Goal: Transaction & Acquisition: Book appointment/travel/reservation

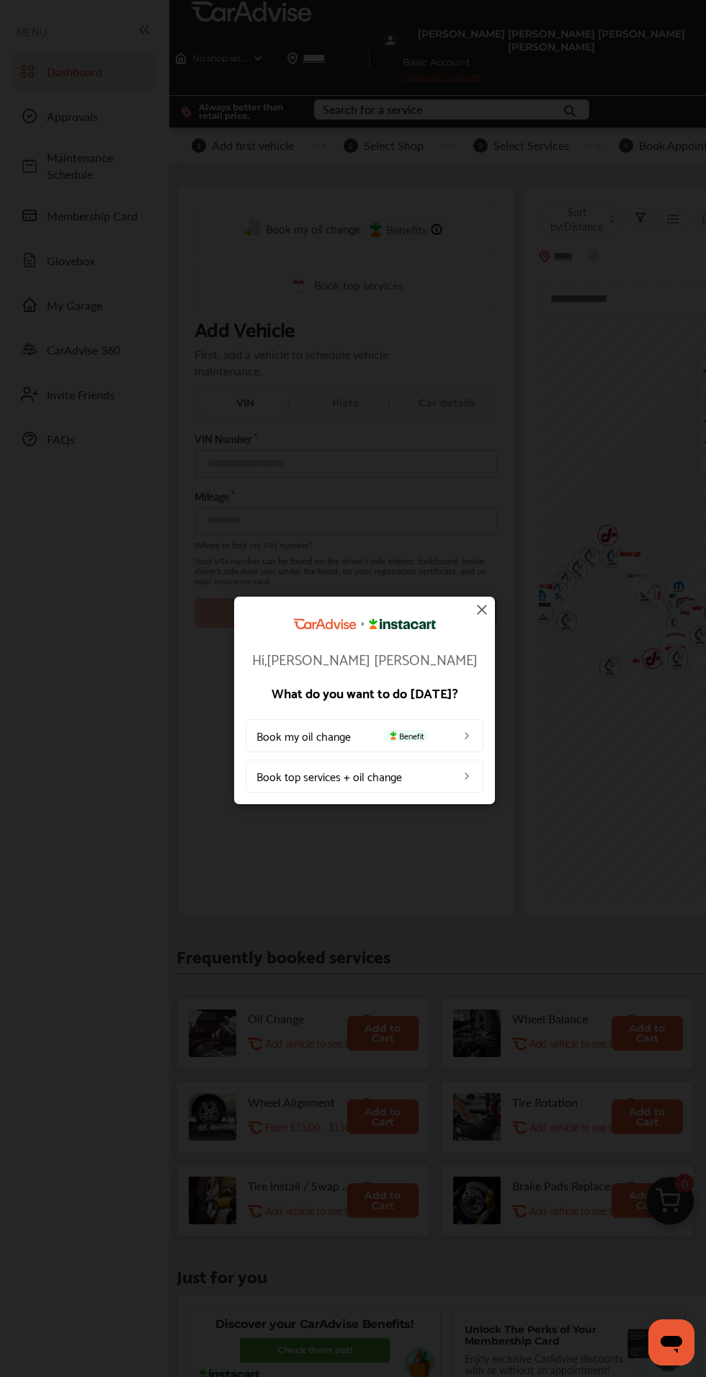
click at [414, 733] on span "Benefit" at bounding box center [405, 735] width 45 height 12
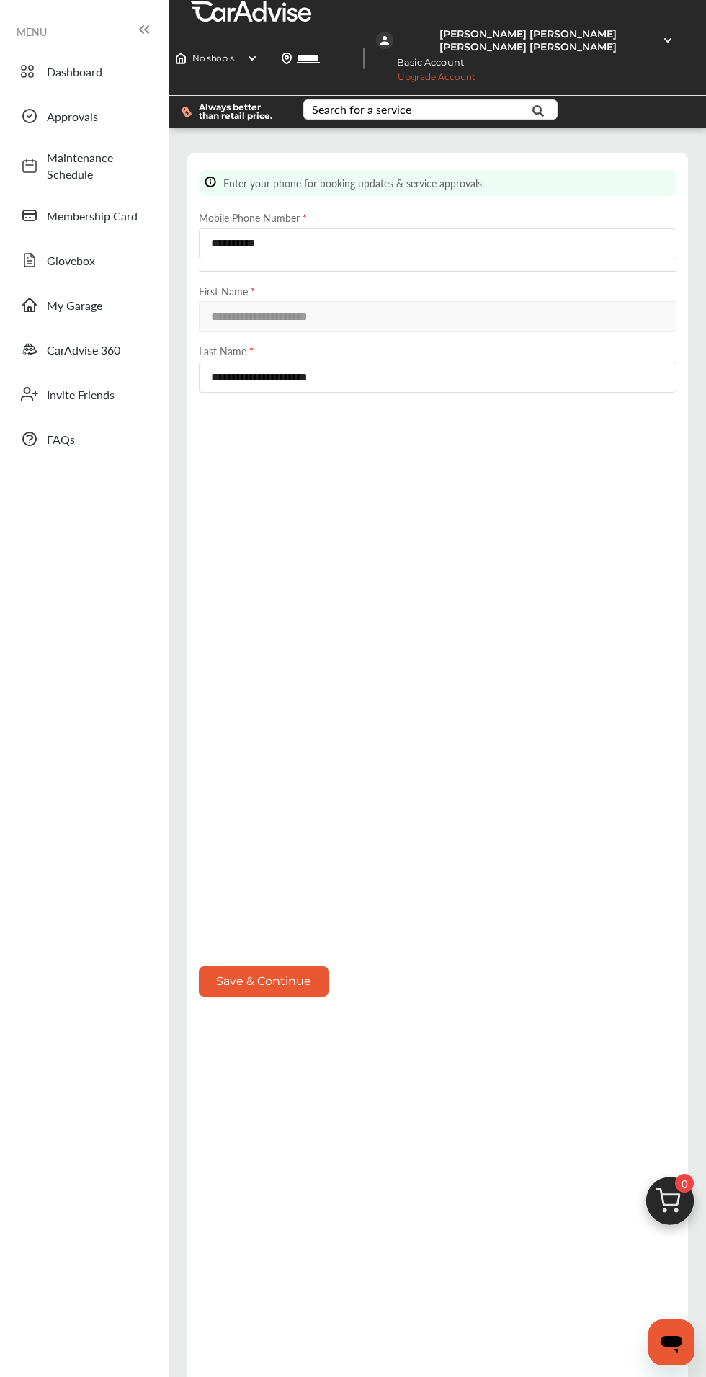
click at [276, 996] on button "Save & Continue" at bounding box center [264, 981] width 130 height 30
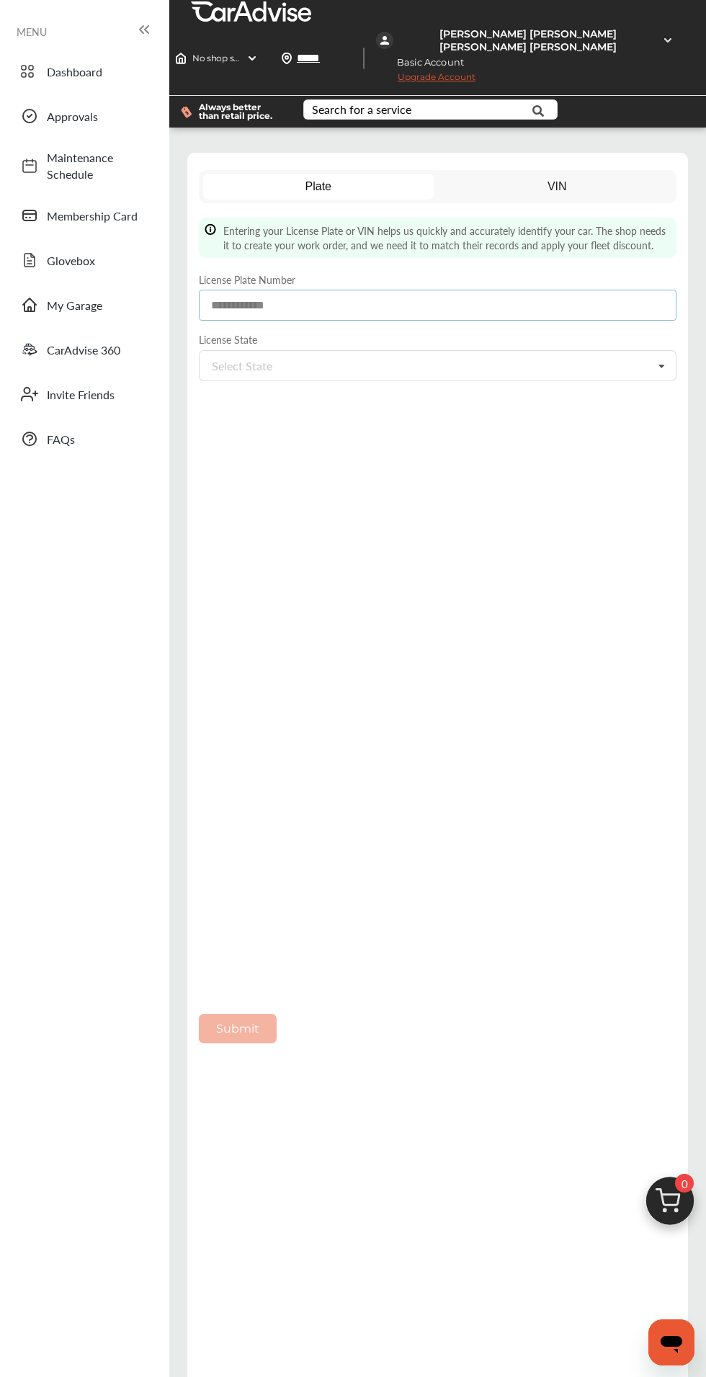
click at [590, 304] on input at bounding box center [438, 305] width 478 height 31
click at [427, 304] on input at bounding box center [438, 305] width 478 height 31
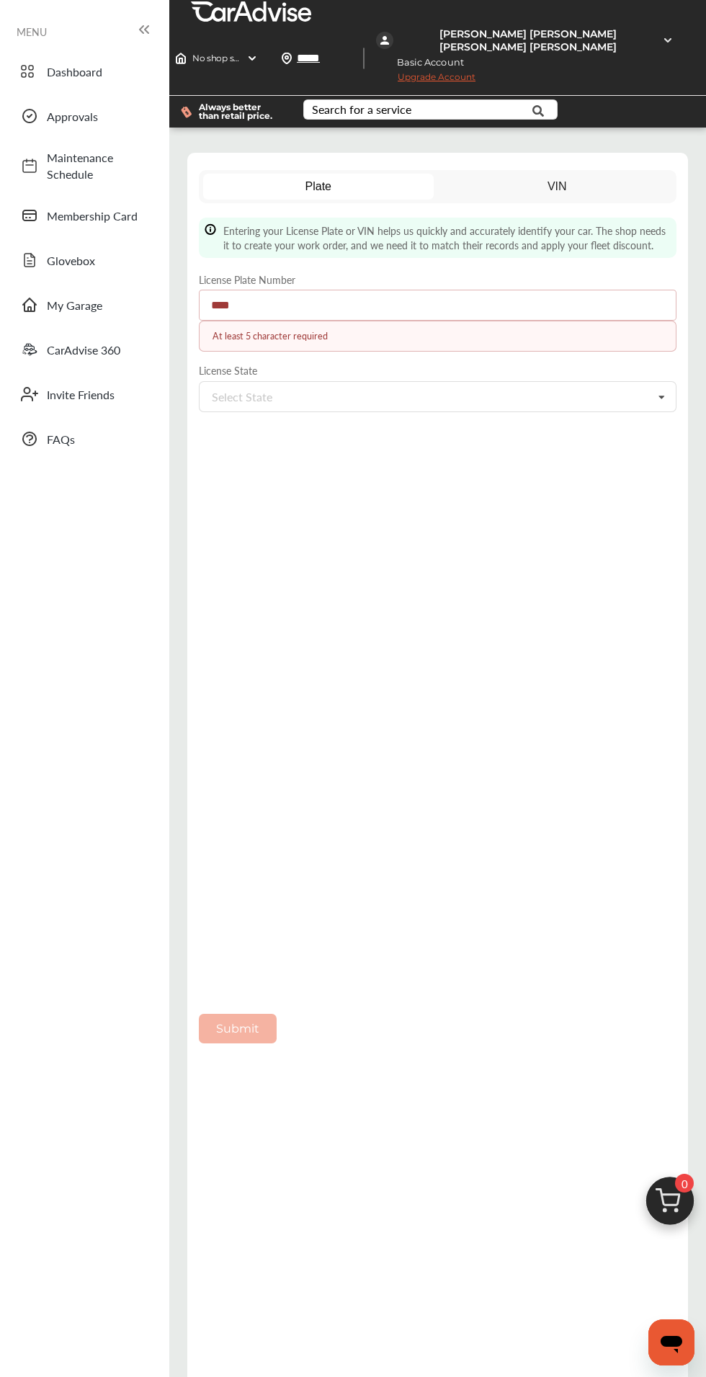
click at [365, 304] on input "****" at bounding box center [438, 305] width 478 height 31
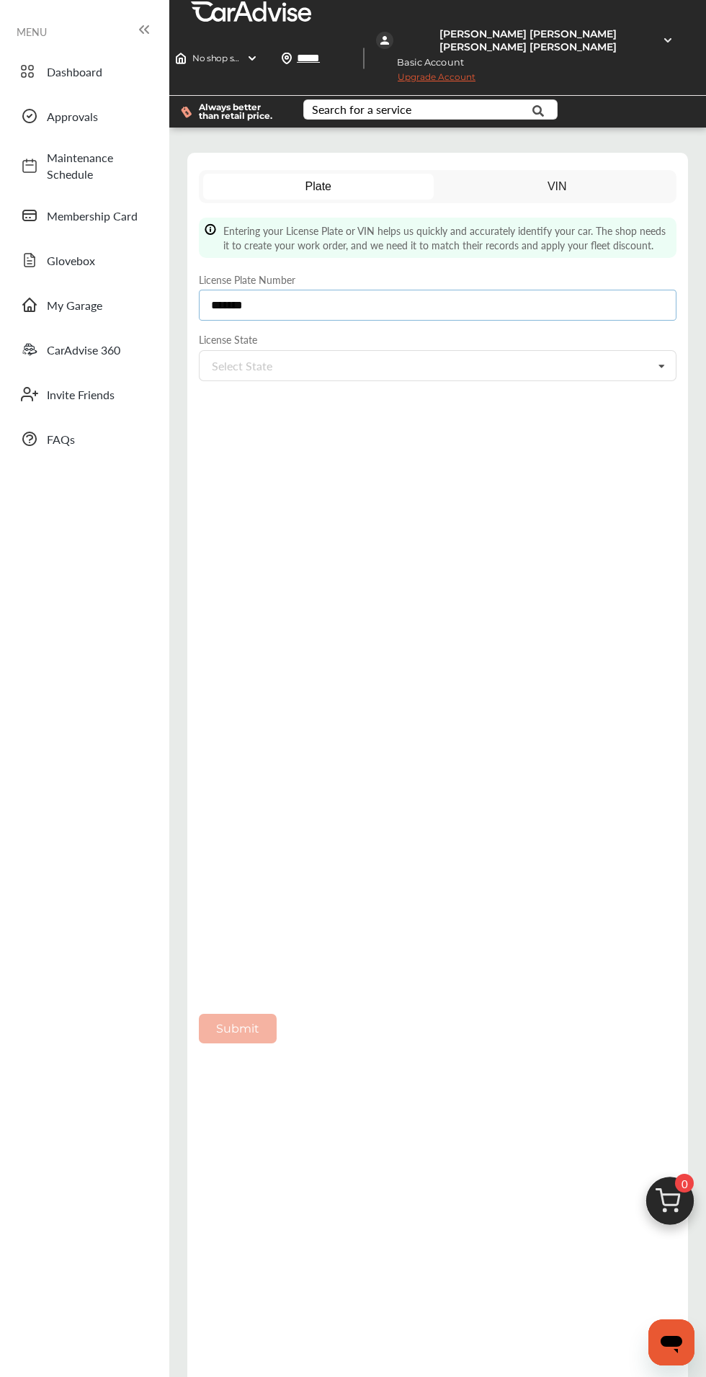
type input "*******"
click at [339, 370] on input "text" at bounding box center [269, 366] width 138 height 30
type input "**"
click at [384, 393] on div "[US_STATE]" at bounding box center [438, 395] width 476 height 30
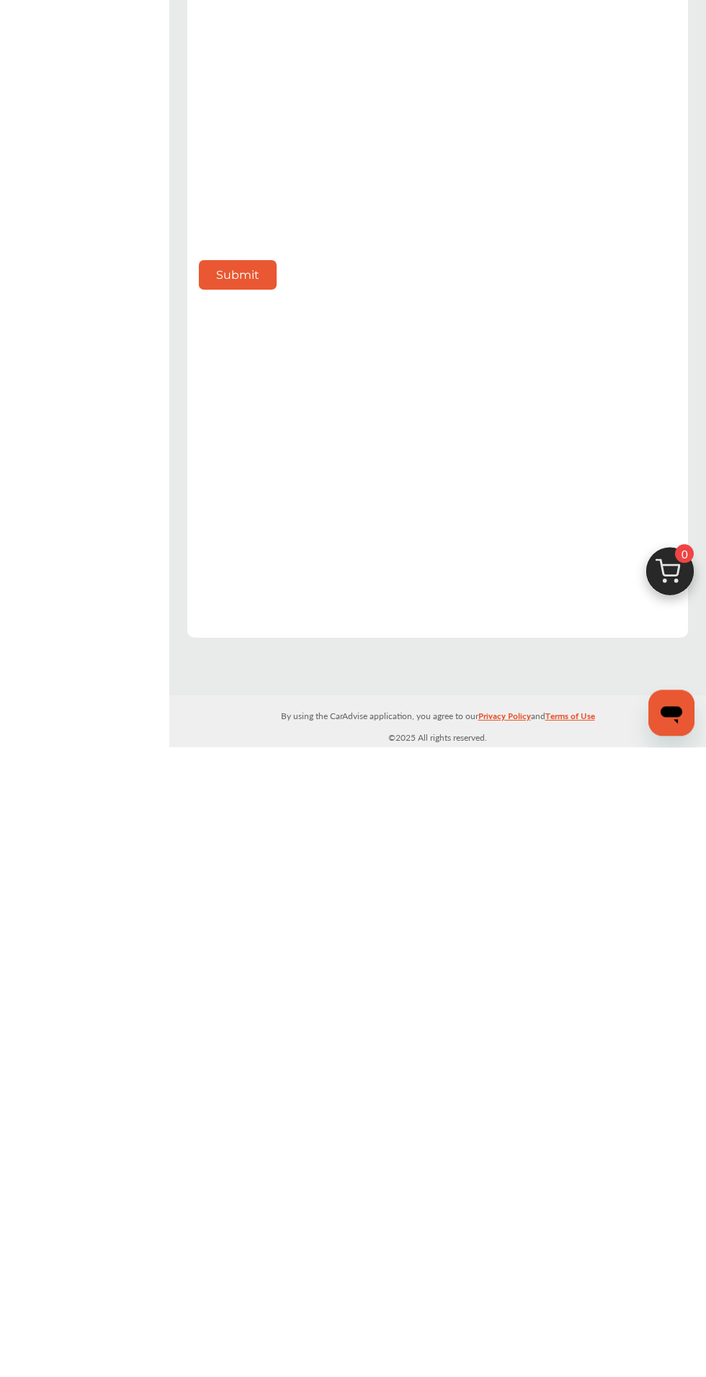
click at [269, 890] on button "Submit" at bounding box center [238, 905] width 78 height 30
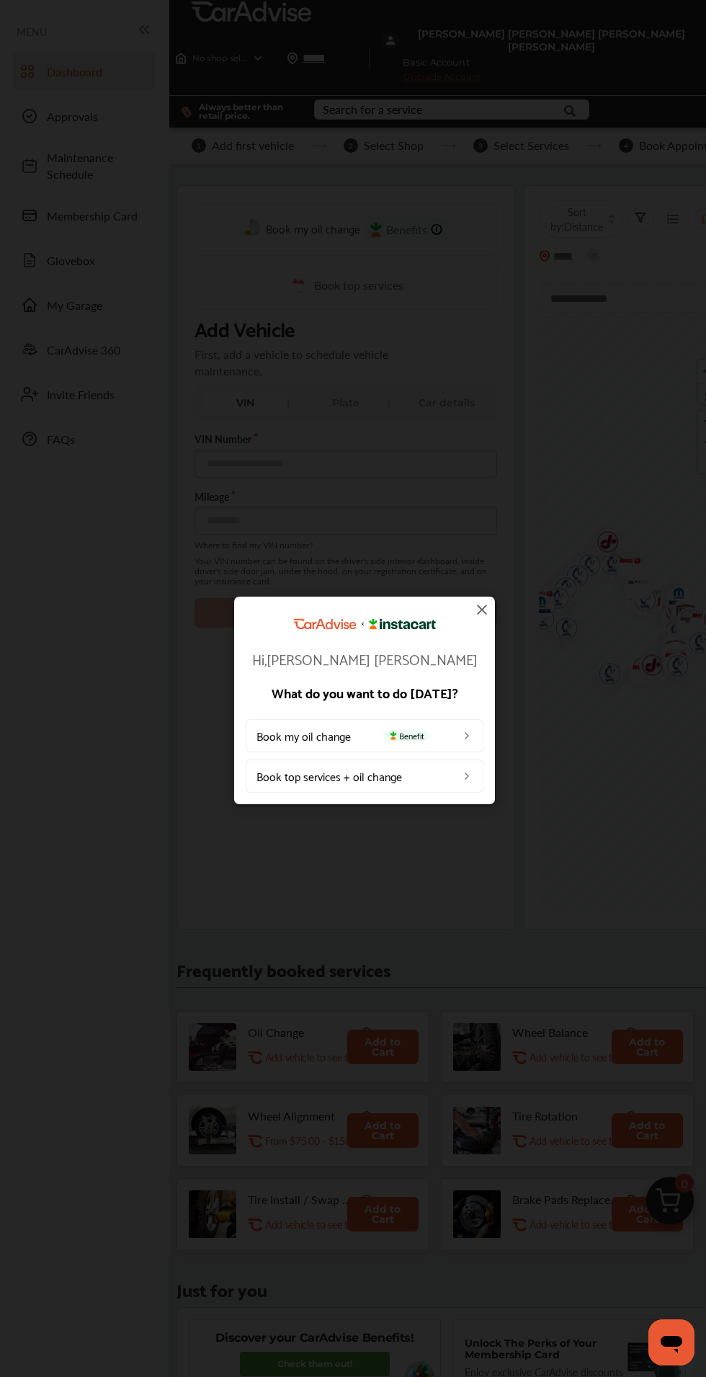
click at [411, 789] on link "Book top services + oil change" at bounding box center [365, 775] width 238 height 33
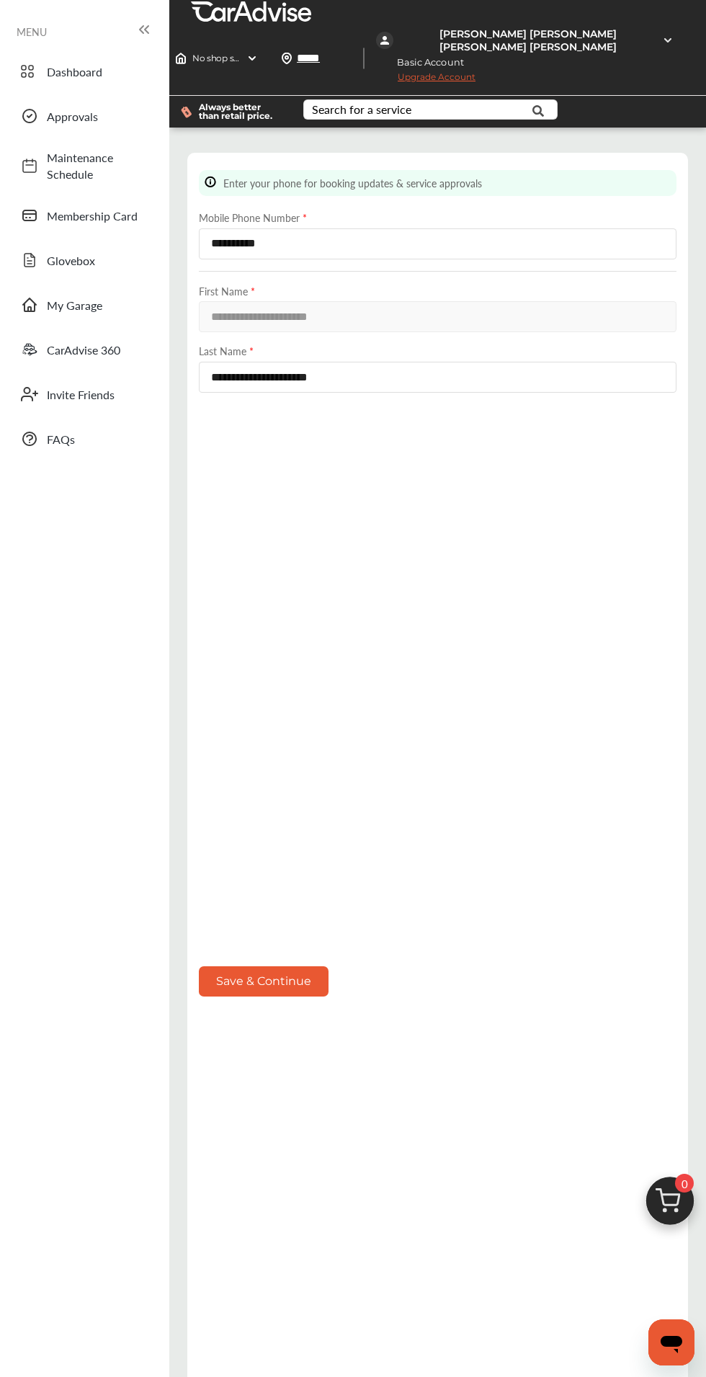
click at [318, 996] on button "Save & Continue" at bounding box center [264, 981] width 130 height 30
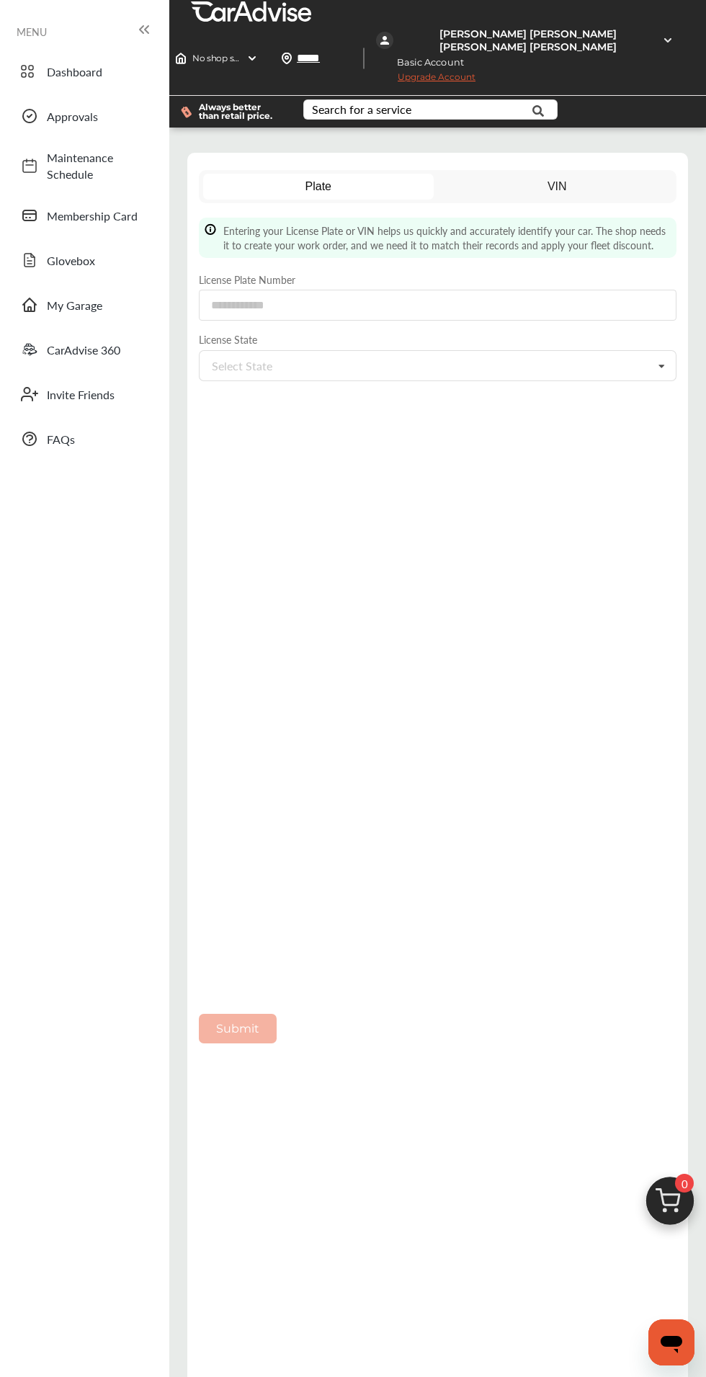
click at [545, 339] on label "License State" at bounding box center [438, 339] width 478 height 14
click at [511, 304] on input at bounding box center [438, 305] width 478 height 31
click at [504, 304] on input at bounding box center [438, 305] width 478 height 31
type input "*******"
click at [558, 377] on div "Select State Alabama Alaska Arizona Arkansas California Colorado Connecticut De…" at bounding box center [438, 365] width 478 height 31
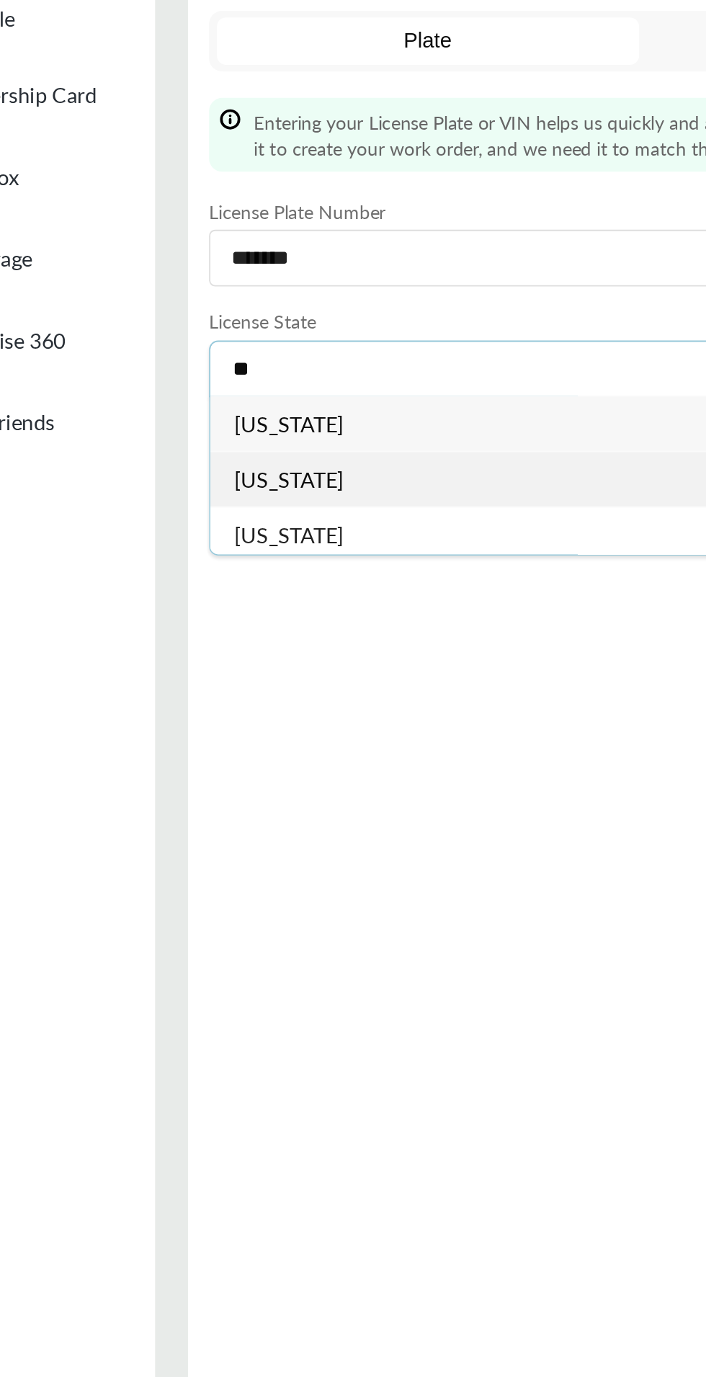
type input "**"
click at [373, 411] on div "[US_STATE]" at bounding box center [438, 426] width 476 height 30
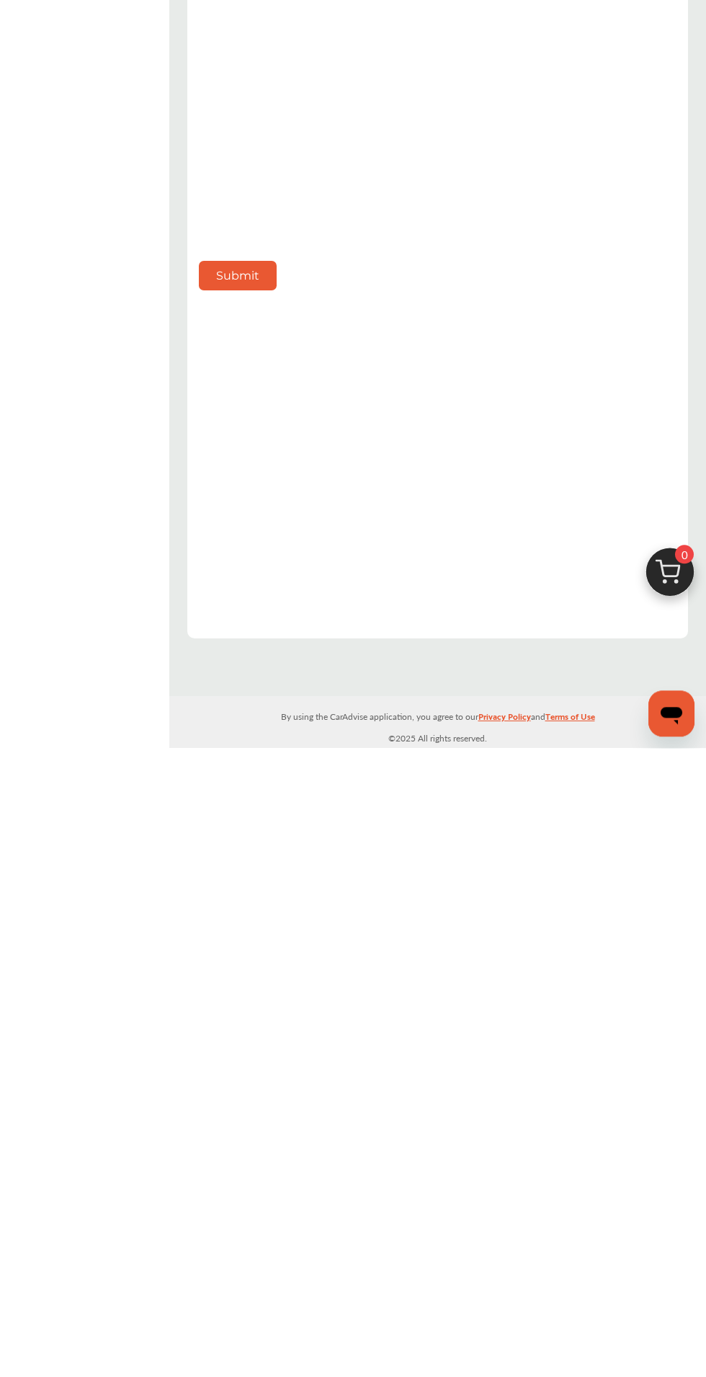
scroll to position [204, 0]
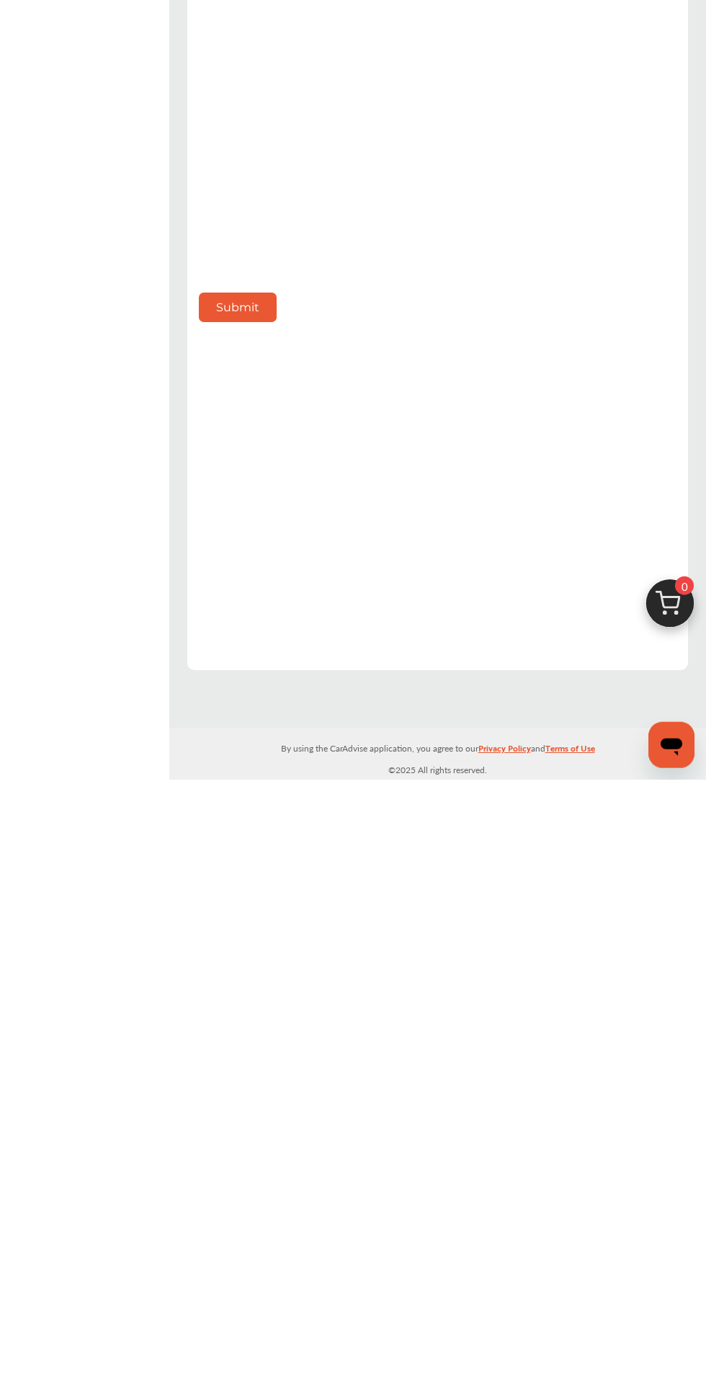
click at [238, 890] on button "Submit" at bounding box center [238, 905] width 78 height 30
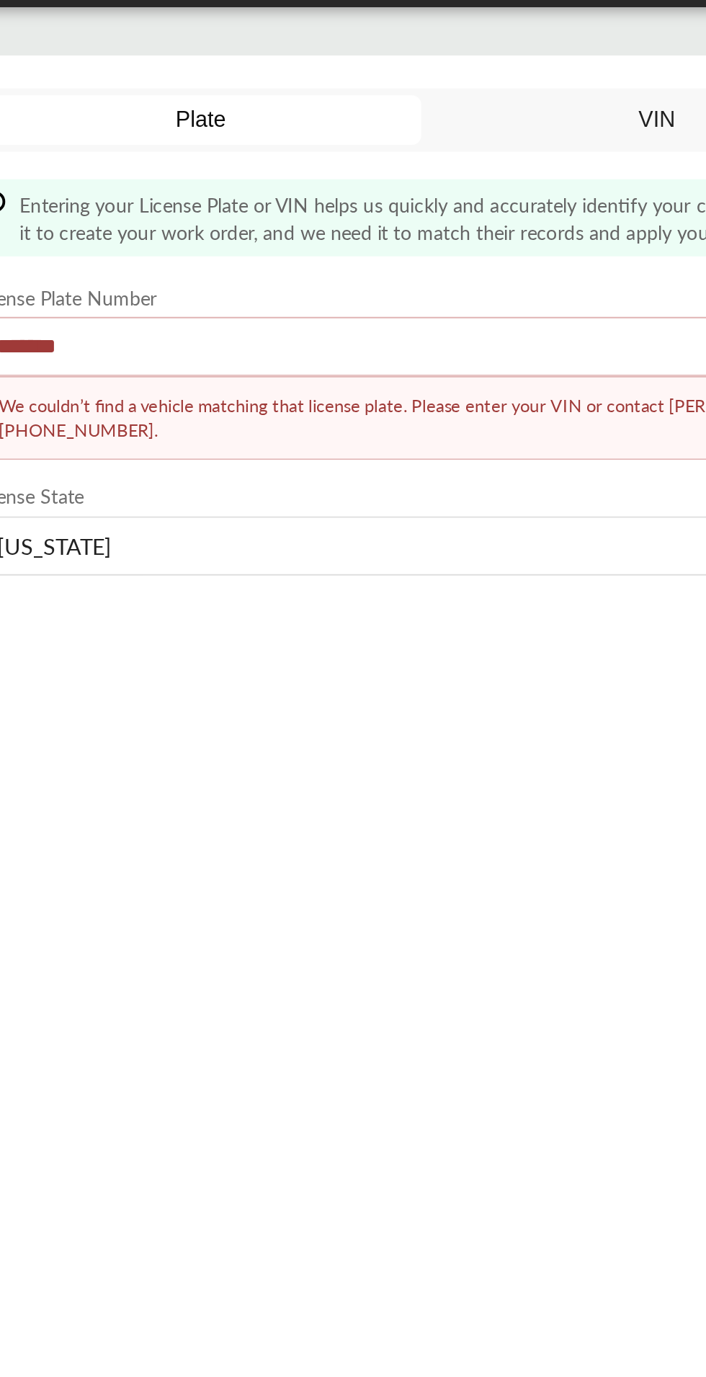
scroll to position [0, 0]
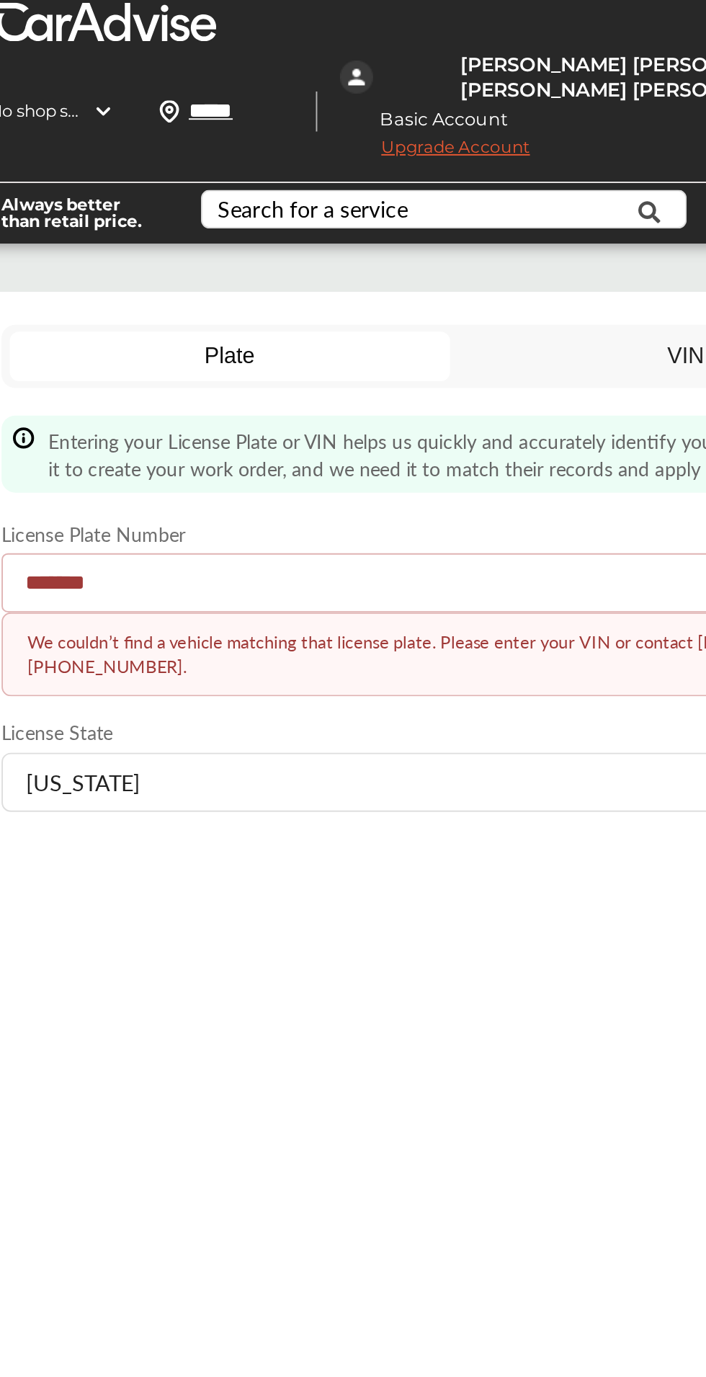
click at [439, 75] on span "Upgrade Account" at bounding box center [425, 80] width 99 height 18
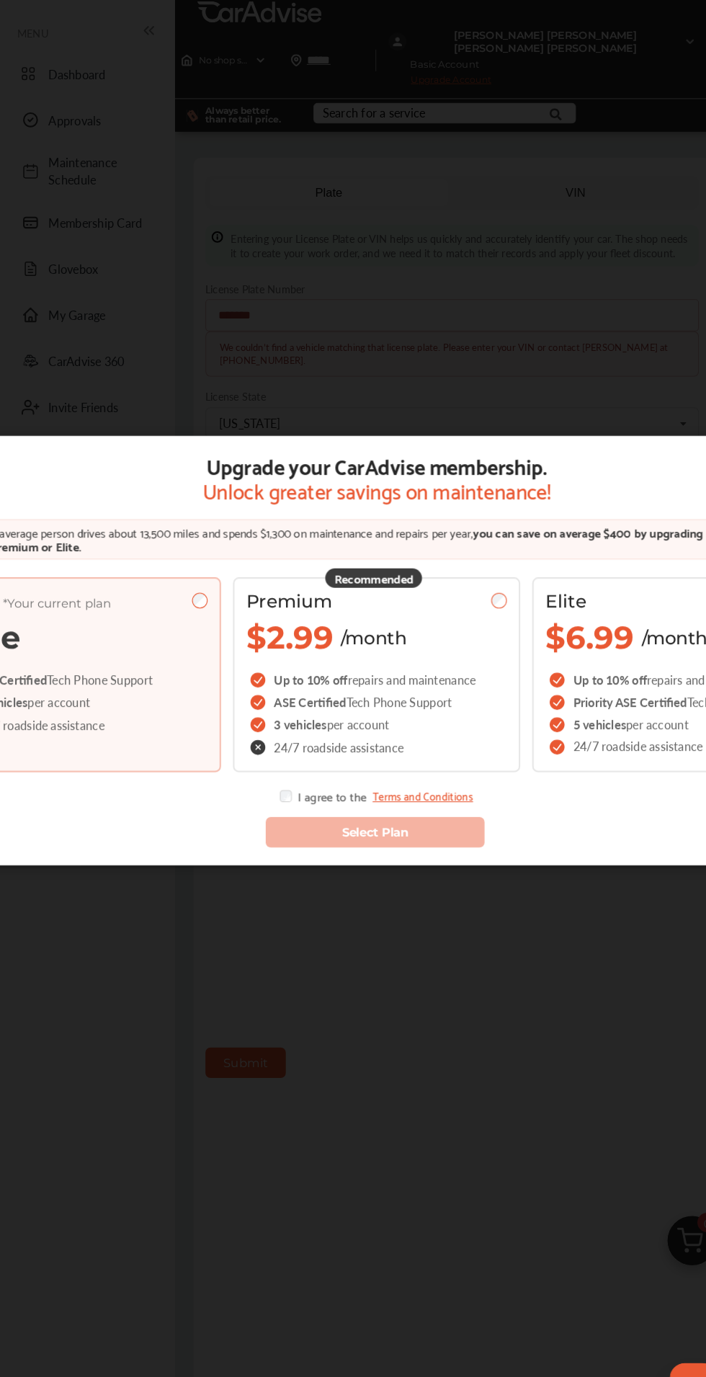
click at [100, 701] on span "24/7 roadside assistance" at bounding box center [38, 702] width 125 height 12
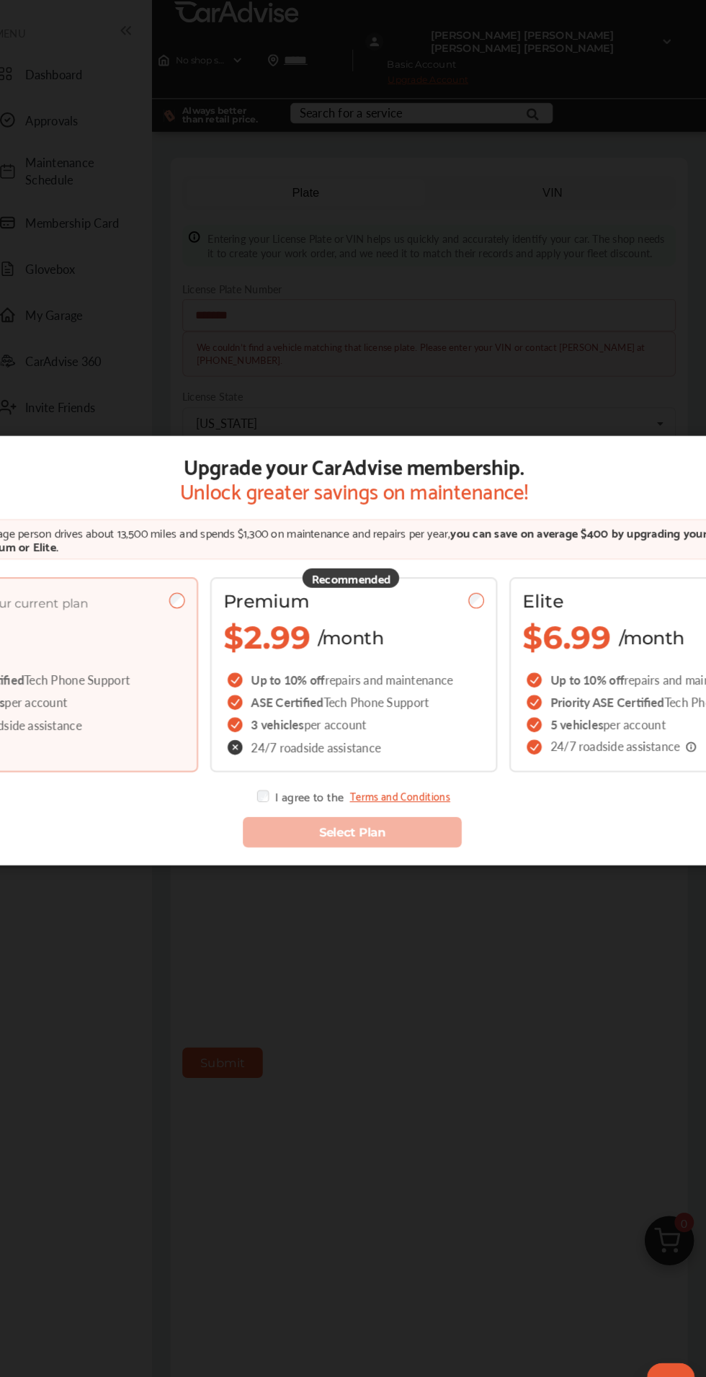
click at [592, 269] on div "Upgrade your CarAdvise membership. Unlock greater savings on maintenance! The a…" at bounding box center [364, 700] width 729 height 1400
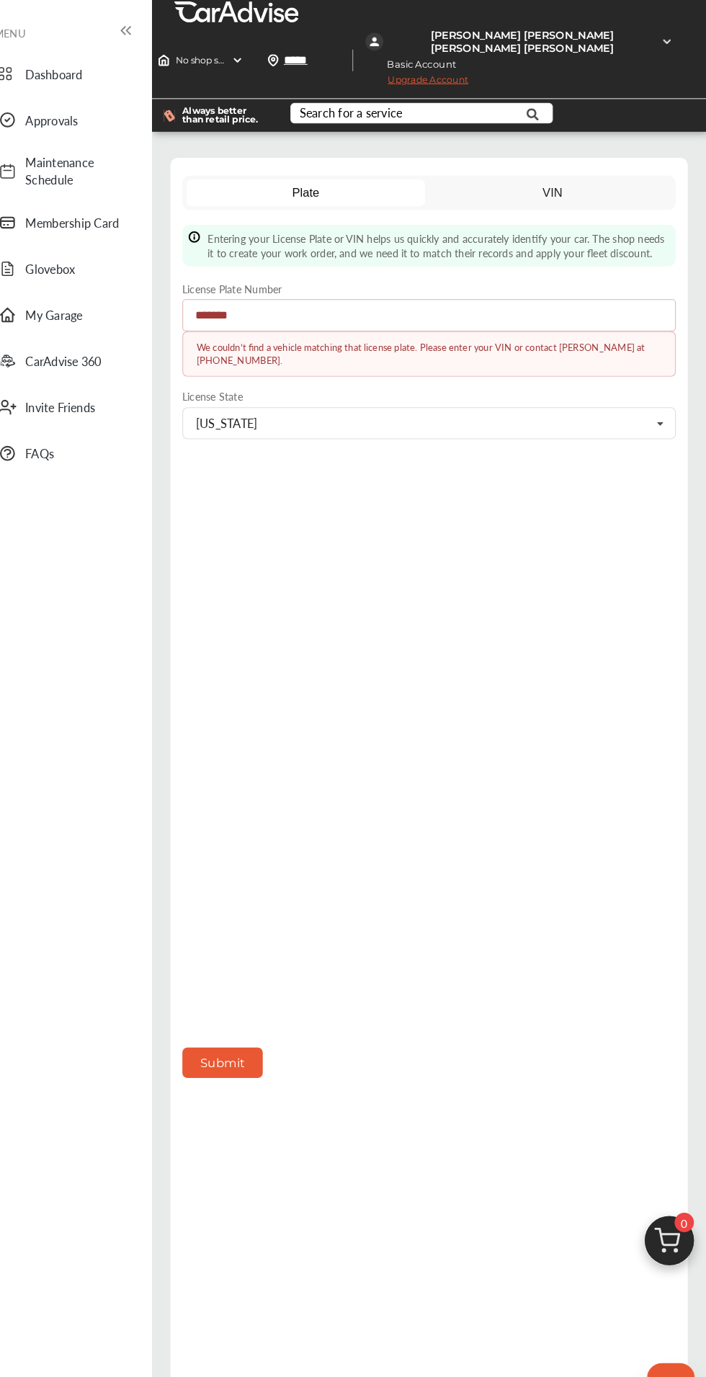
click at [560, 278] on label "License Plate Number" at bounding box center [438, 279] width 478 height 14
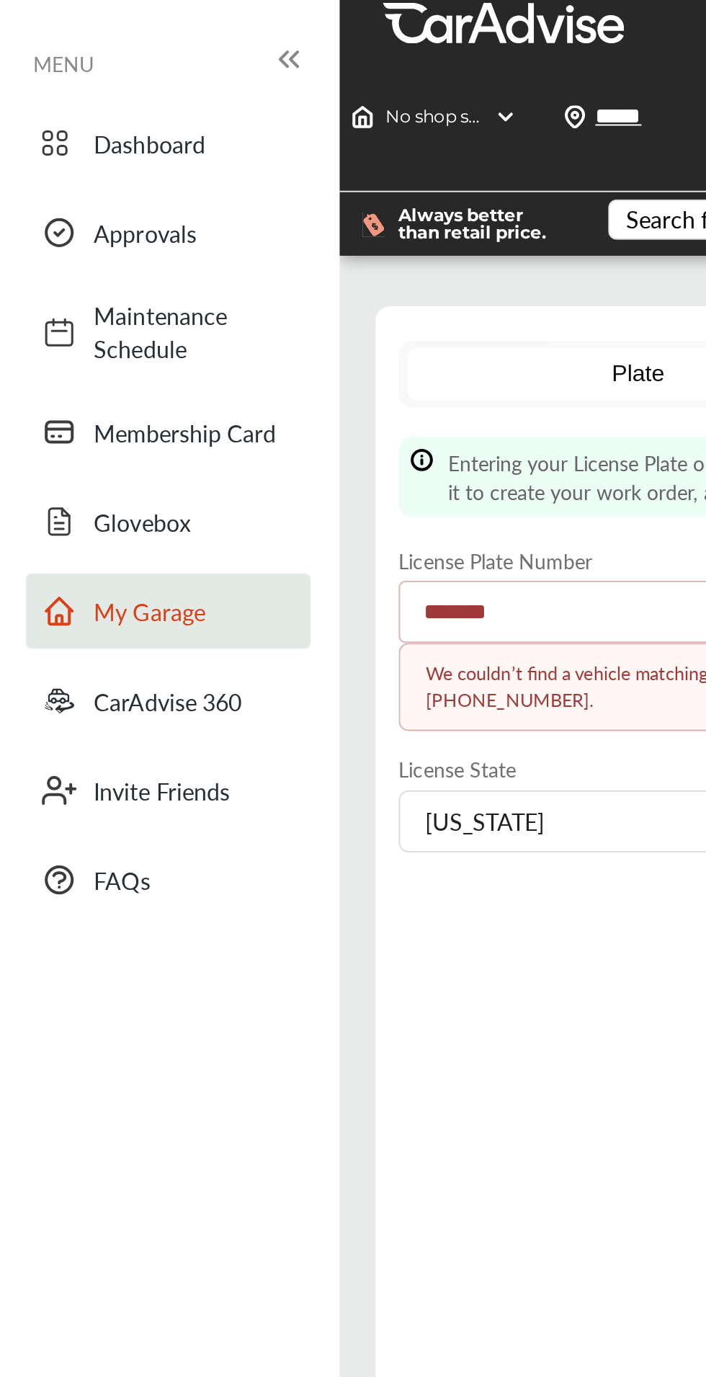
click at [108, 310] on span "My Garage" at bounding box center [97, 305] width 101 height 17
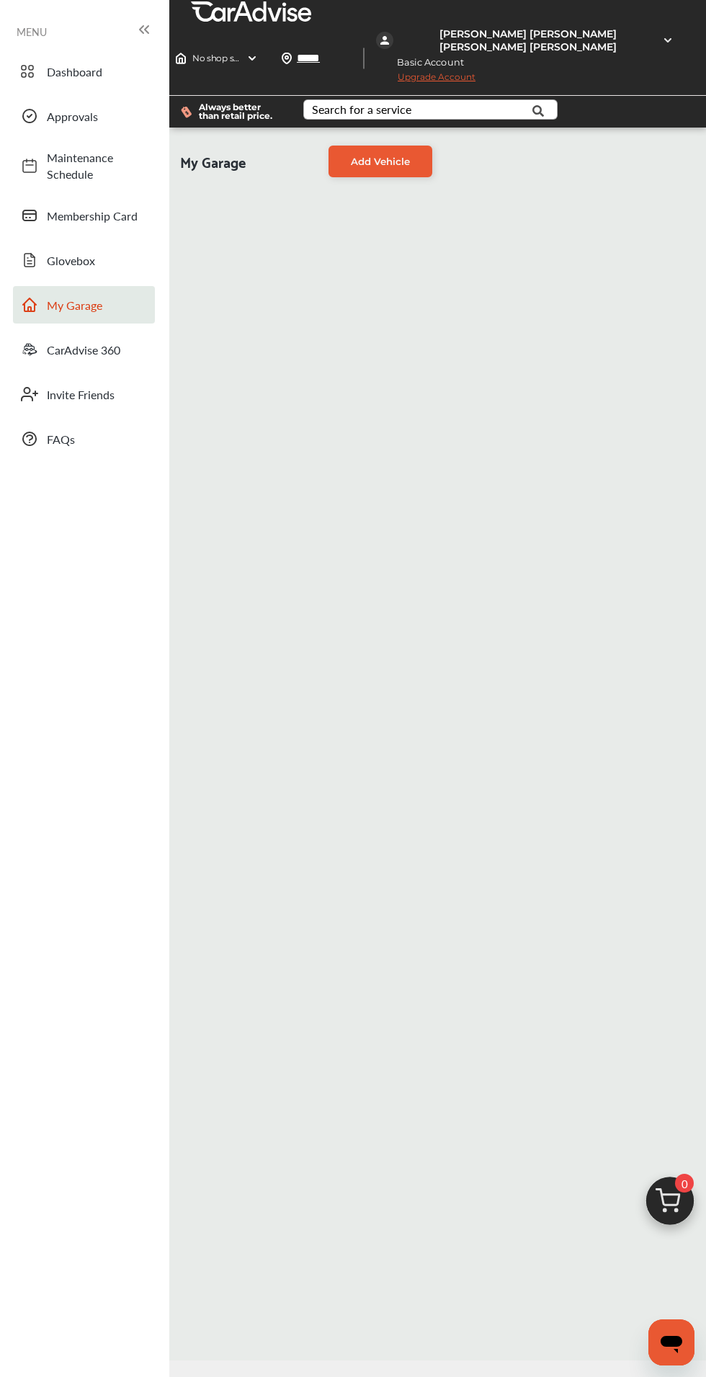
click at [395, 112] on div "Search for a service" at bounding box center [361, 110] width 99 height 12
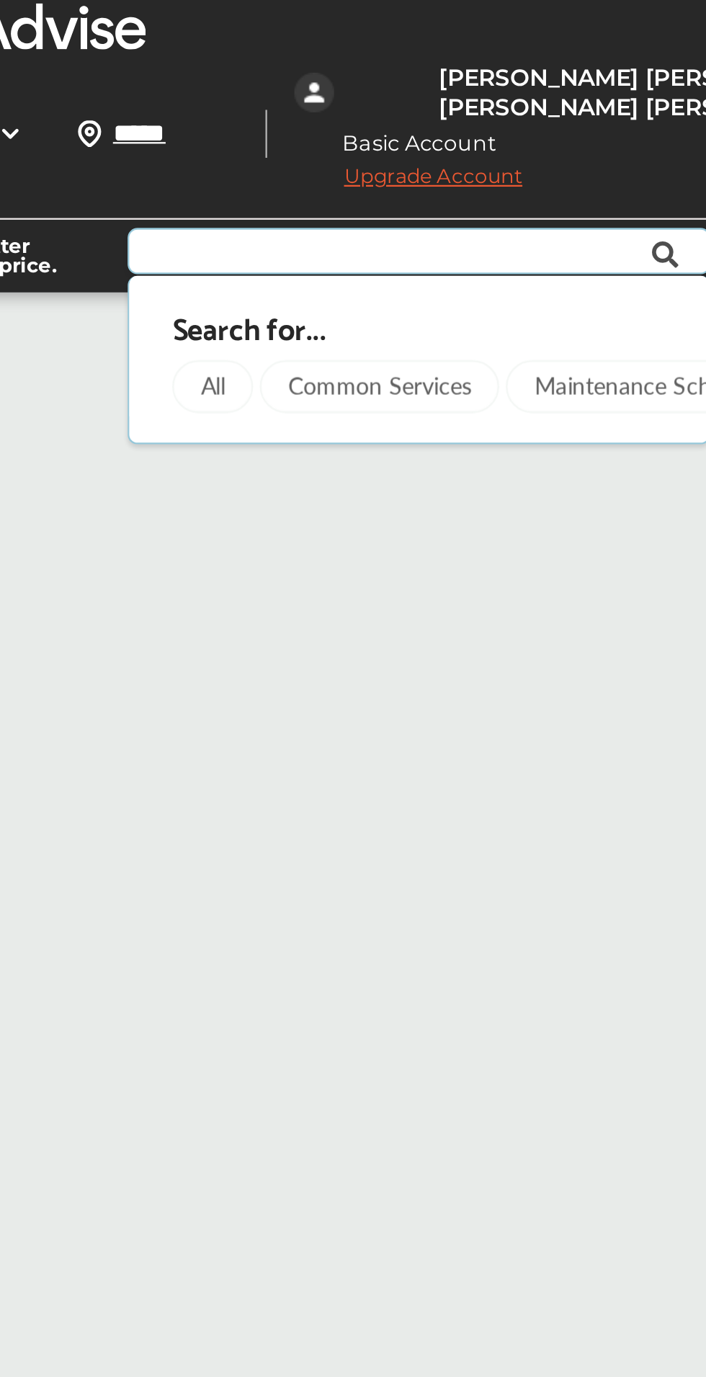
click at [480, 231] on div "My Garage Add Vehicle" at bounding box center [437, 744] width 537 height 1233
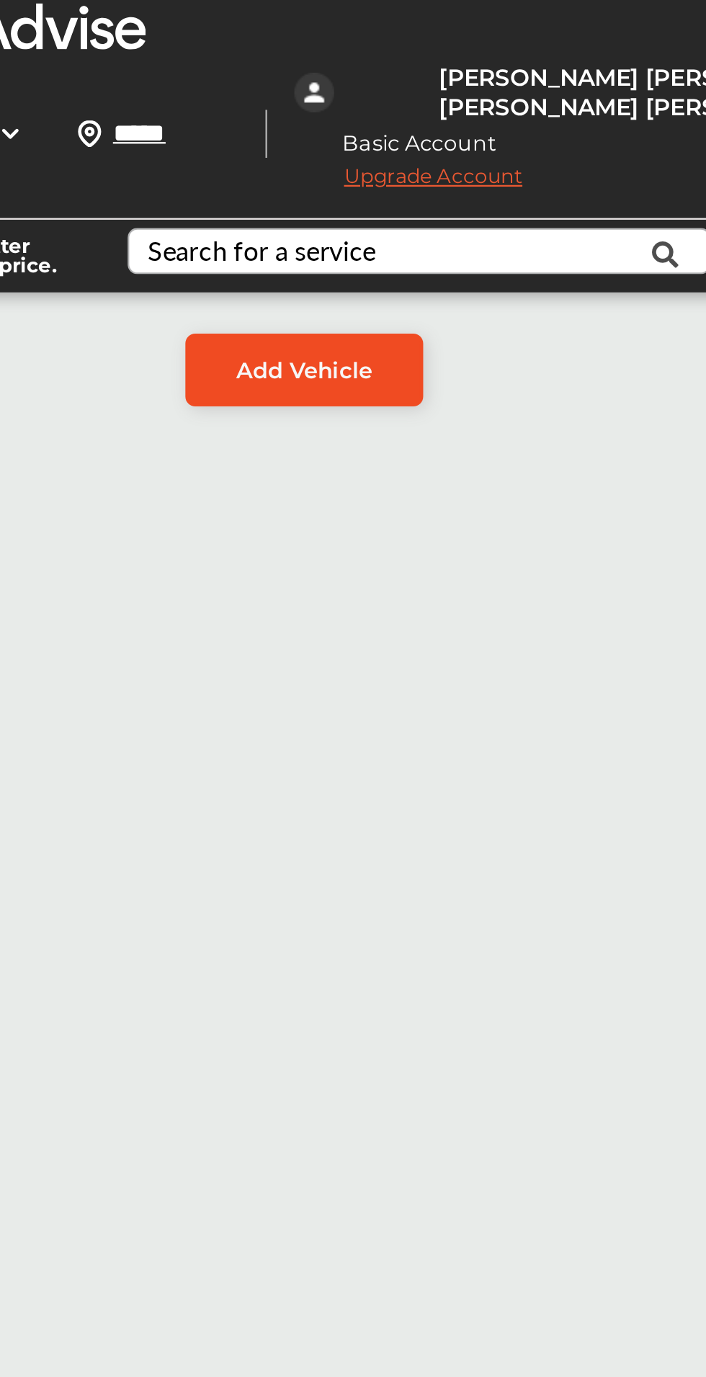
click at [404, 171] on link "Add Vehicle" at bounding box center [381, 162] width 104 height 32
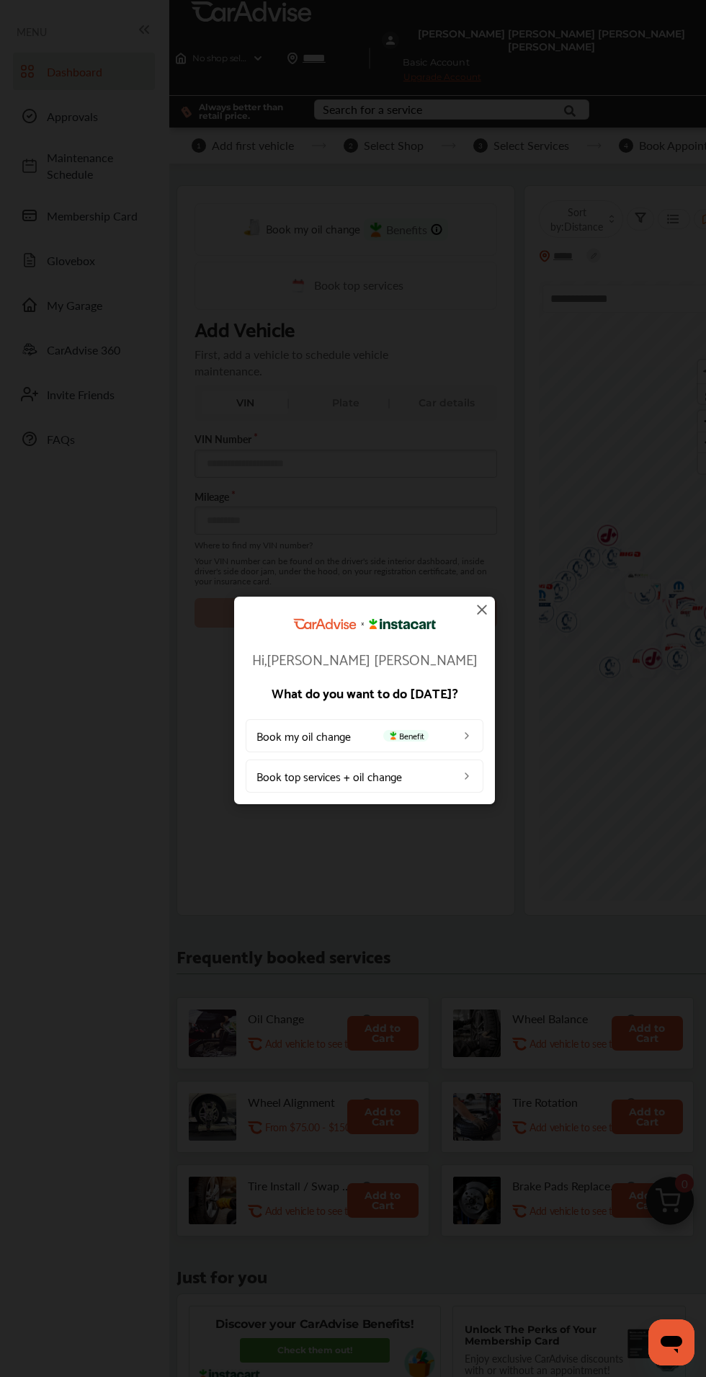
click at [466, 735] on img at bounding box center [467, 735] width 12 height 12
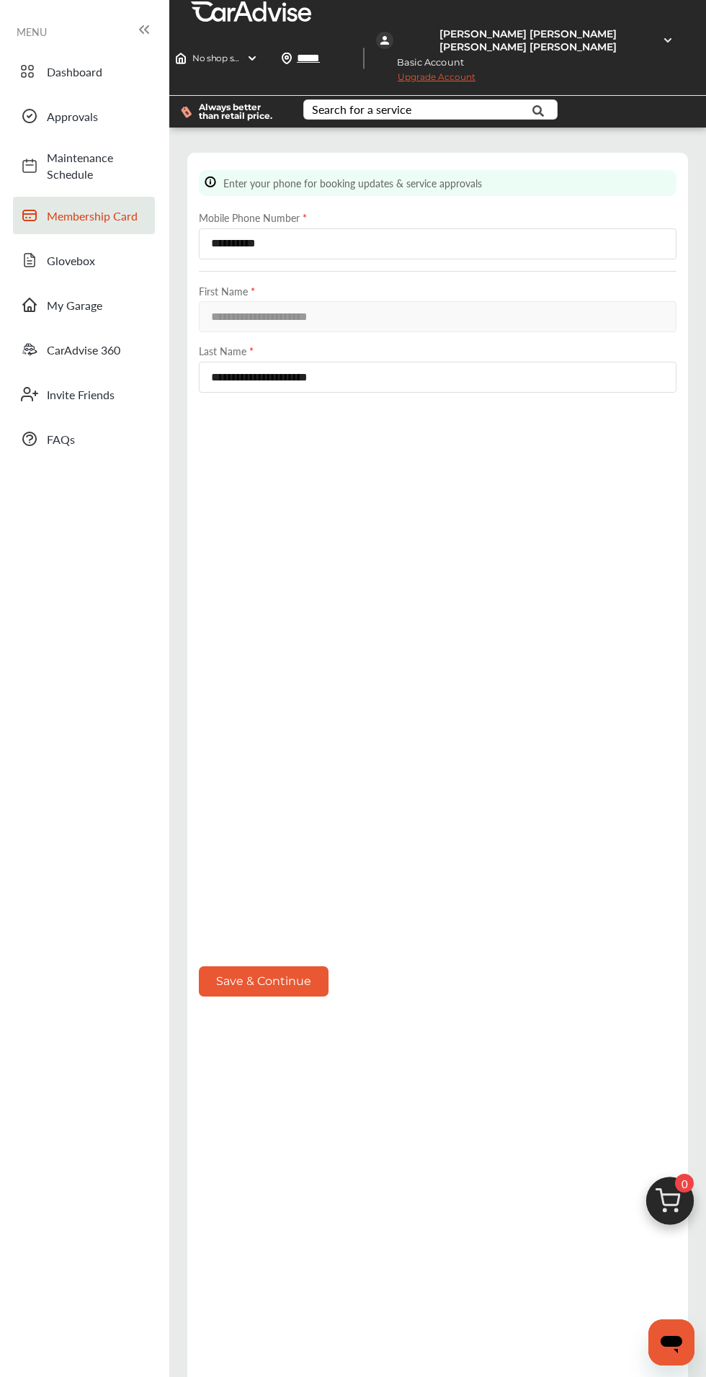
click at [107, 197] on link "Membership Card" at bounding box center [84, 215] width 142 height 37
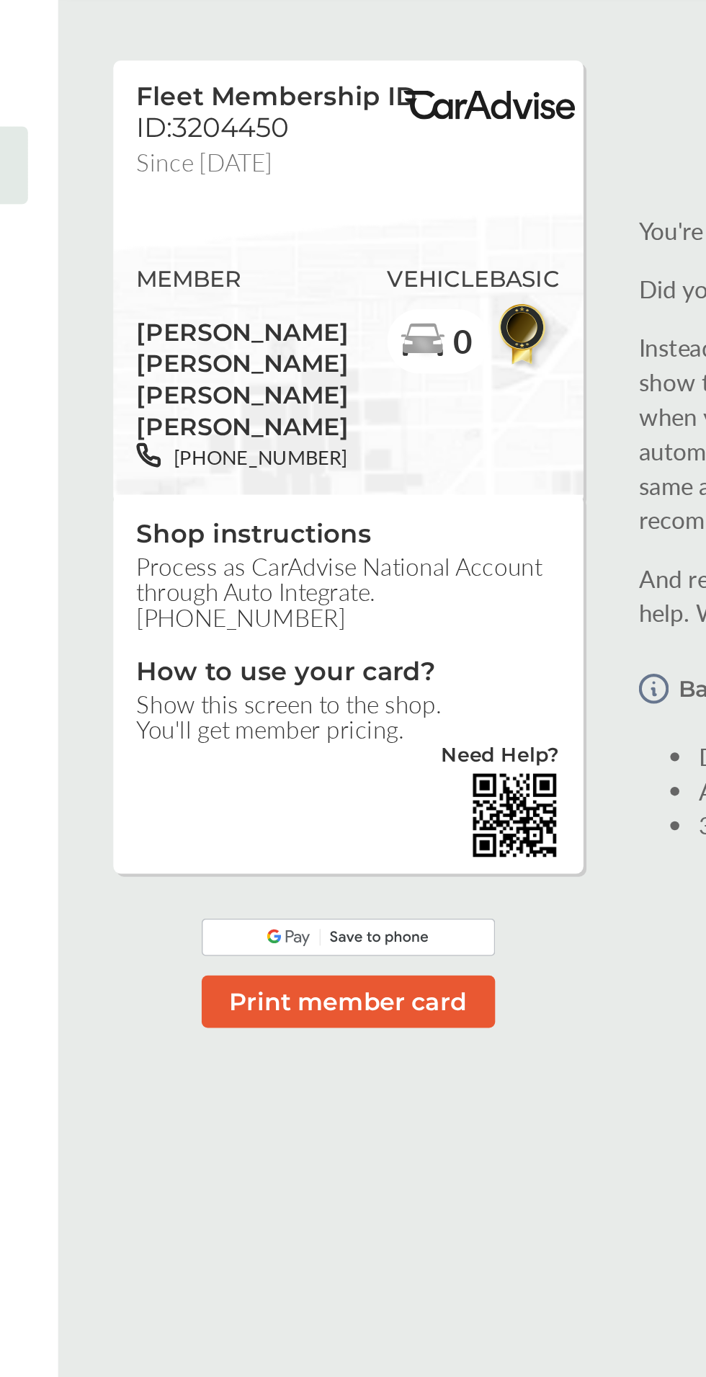
scroll to position [1, 0]
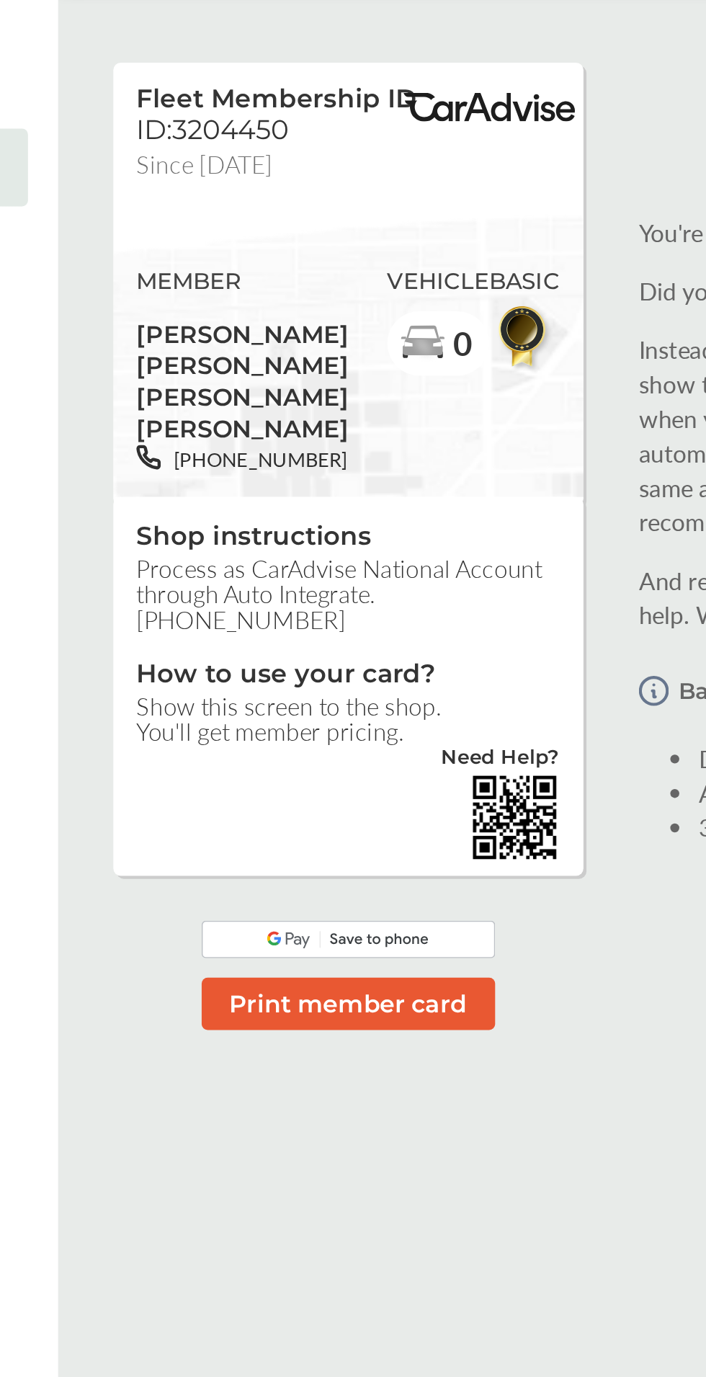
click at [385, 523] on img at bounding box center [388, 527] width 43 height 43
